Goal: Task Accomplishment & Management: Complete application form

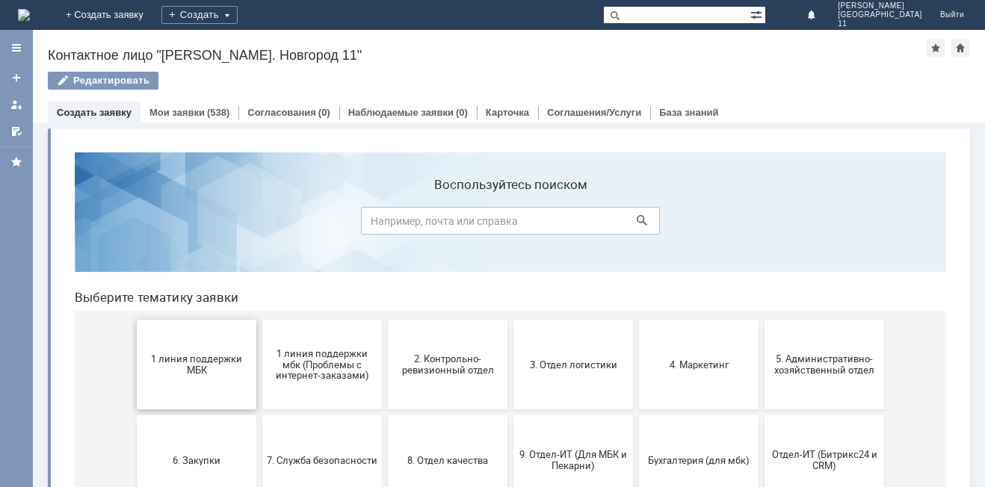
click at [216, 374] on span "1 линия поддержки МБК" at bounding box center [196, 364] width 111 height 22
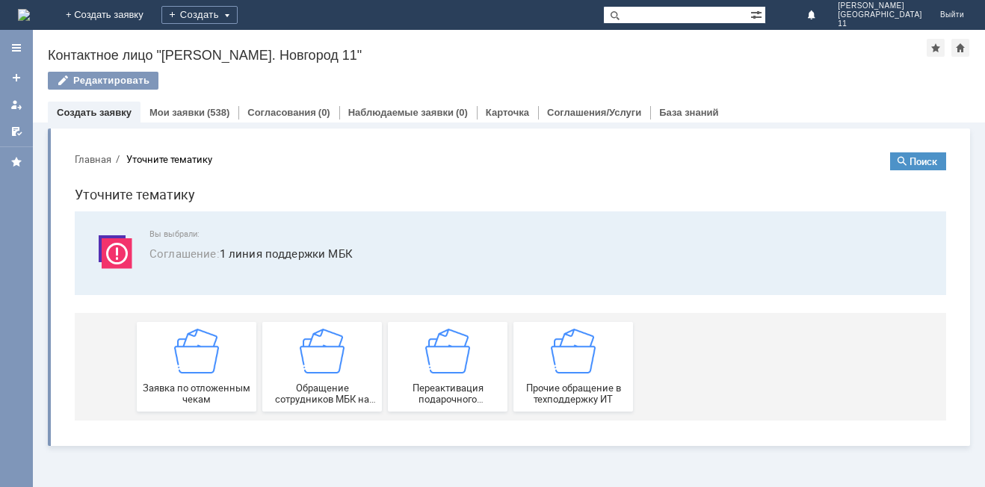
click at [216, 374] on img at bounding box center [196, 351] width 45 height 45
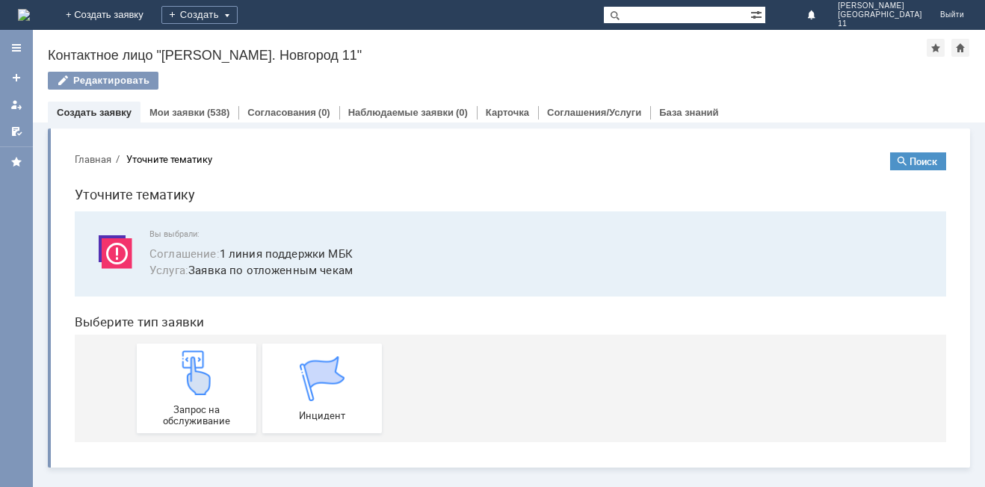
click at [216, 374] on img at bounding box center [196, 372] width 45 height 45
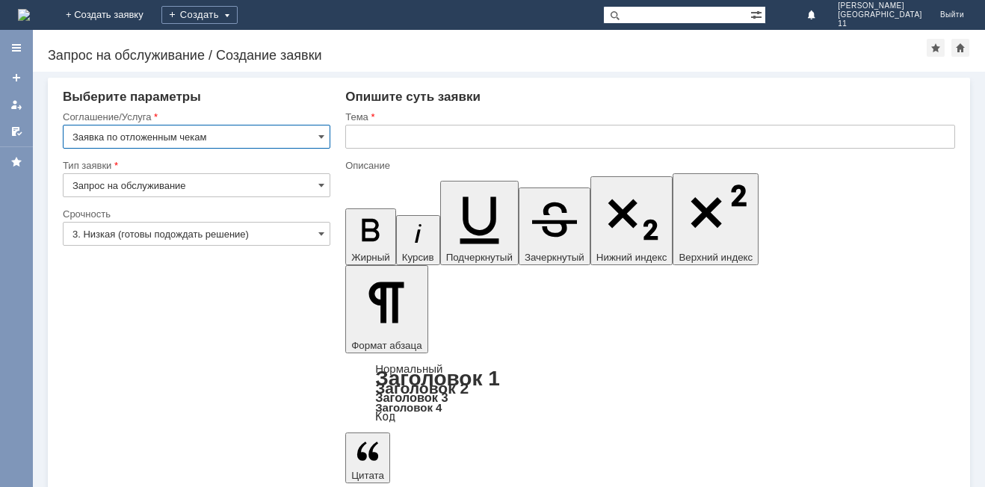
click at [381, 140] on input "text" at bounding box center [650, 137] width 610 height 24
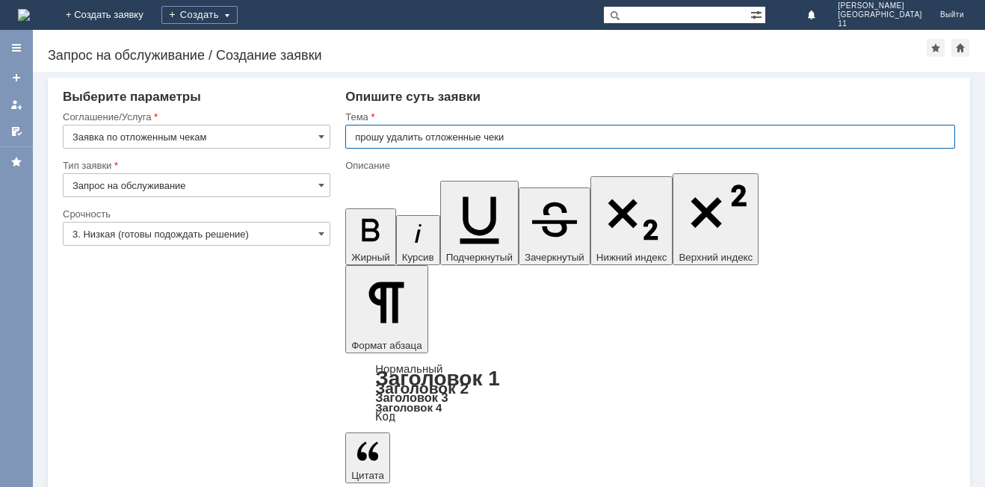
type input "прошу удалить отложенные чеки"
click at [510, 136] on input "прошу удалить отложенные чеки" at bounding box center [650, 137] width 610 height 24
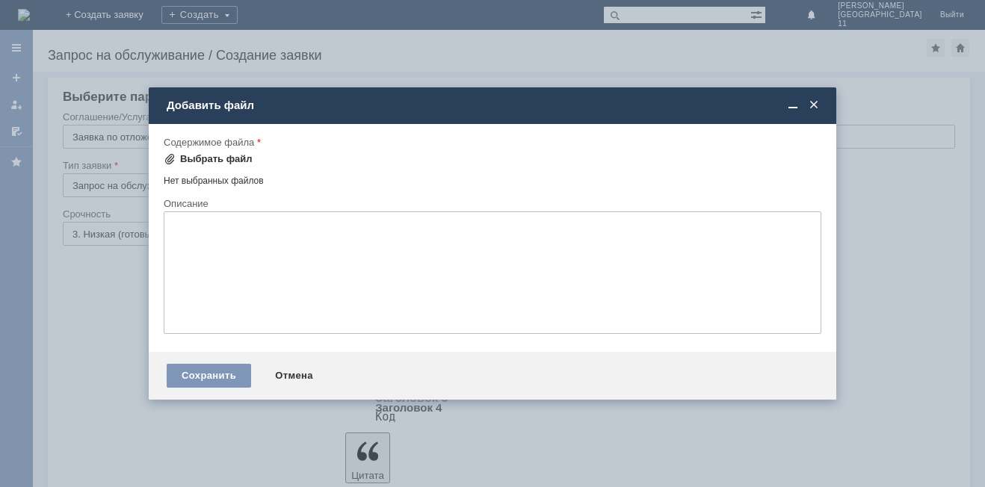
click at [205, 158] on div "Выбрать файл" at bounding box center [216, 159] width 72 height 12
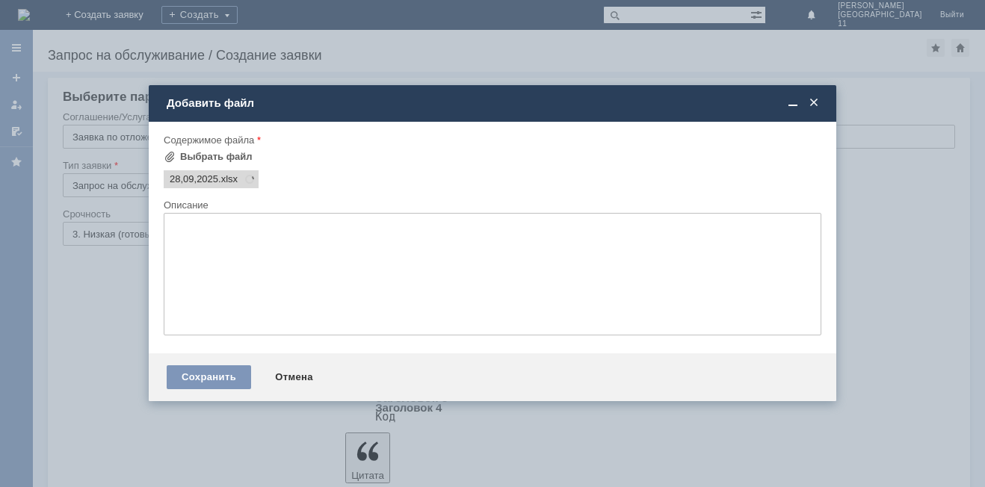
scroll to position [0, 0]
click at [206, 375] on div "Сохранить" at bounding box center [209, 377] width 84 height 24
